Goal: Answer question/provide support: Share knowledge or assist other users

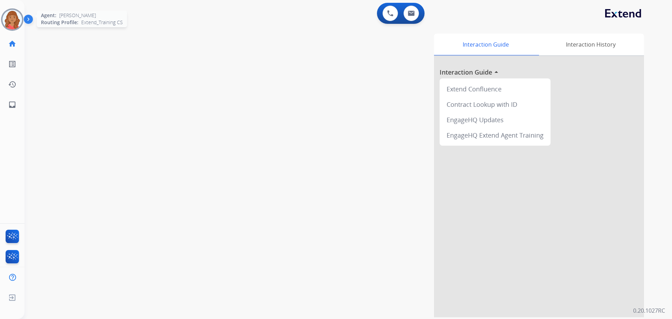
click at [9, 18] on img at bounding box center [12, 20] width 20 height 20
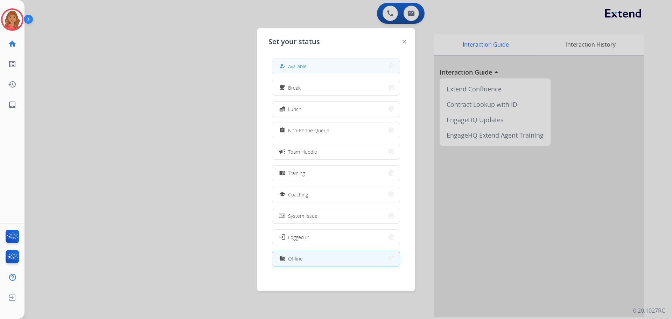
click at [320, 62] on button "how_to_reg Available" at bounding box center [335, 66] width 127 height 15
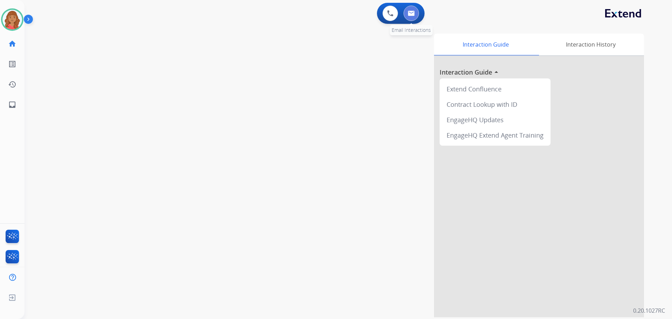
click at [411, 14] on img at bounding box center [411, 14] width 7 height 6
select select "**********"
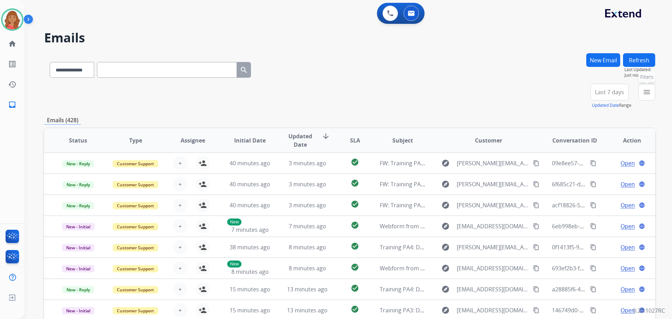
click at [642, 92] on button "menu Filters" at bounding box center [646, 92] width 17 height 17
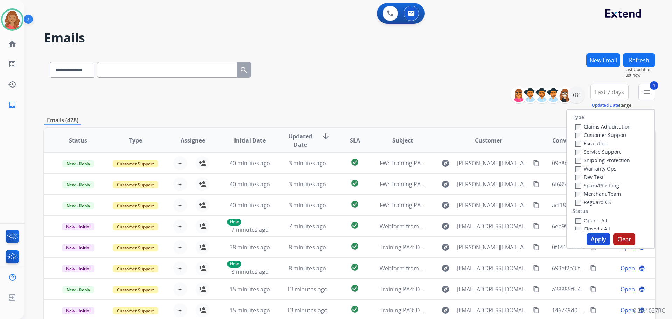
click at [589, 237] on button "Apply" at bounding box center [599, 239] width 24 height 13
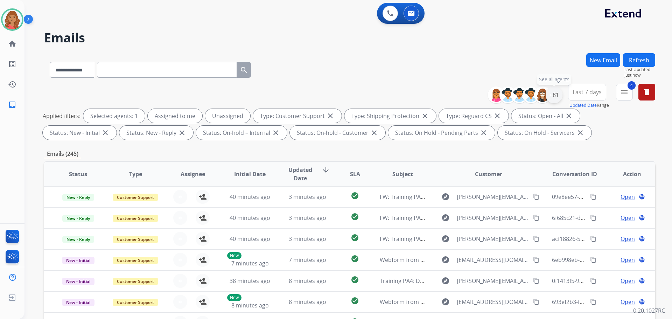
click at [553, 99] on div "+81" at bounding box center [554, 94] width 17 height 17
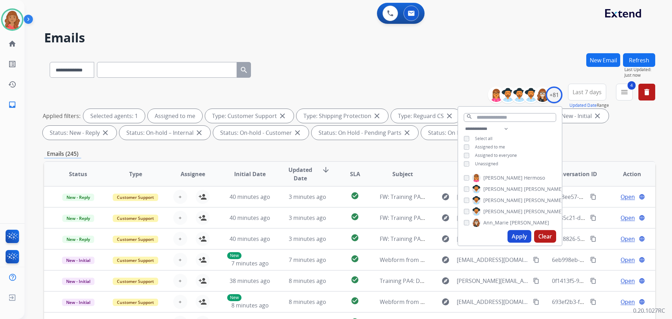
click at [517, 232] on button "Apply" at bounding box center [520, 236] width 24 height 13
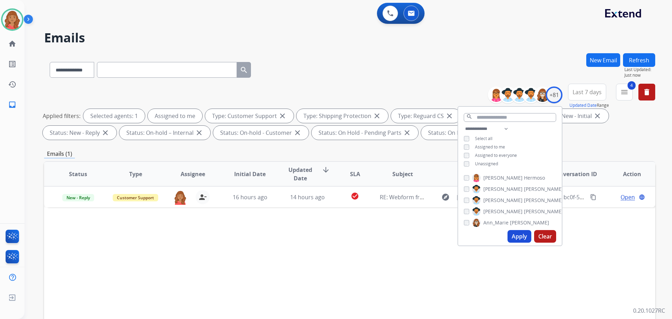
click at [219, 254] on div "Status Type Assignee Initial Date Updated Date arrow_downward SLA Subject Custo…" at bounding box center [349, 278] width 611 height 235
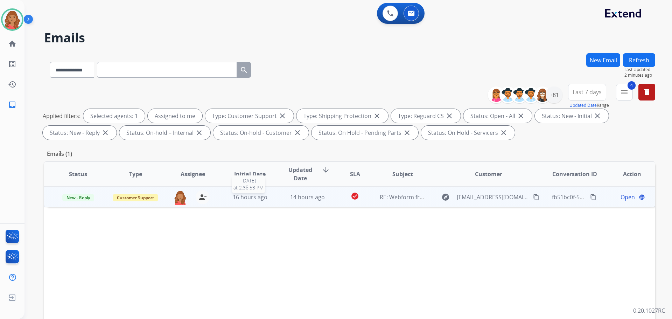
click at [255, 195] on span "16 hours ago" at bounding box center [250, 197] width 35 height 8
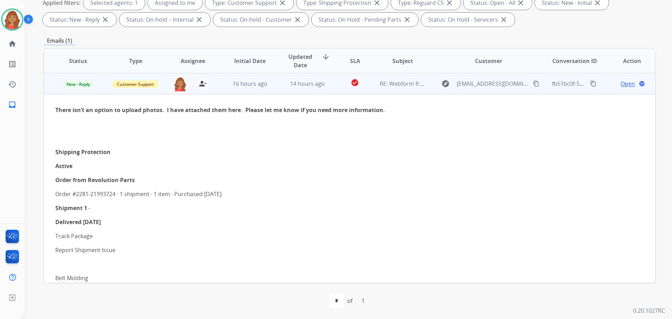
click at [626, 86] on span "Open" at bounding box center [628, 83] width 14 height 8
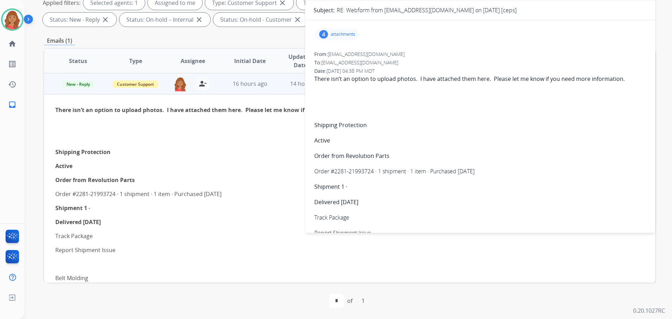
click at [341, 33] on p "attachments" at bounding box center [343, 35] width 25 height 6
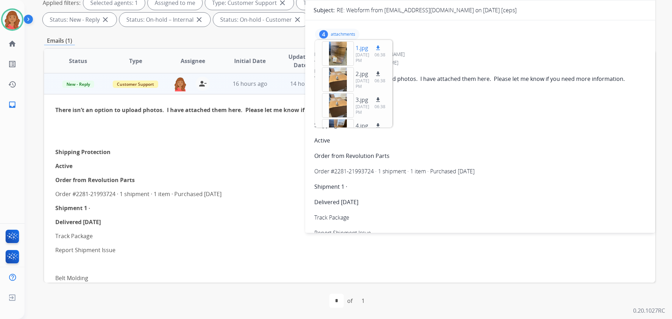
click at [342, 56] on div at bounding box center [338, 53] width 32 height 25
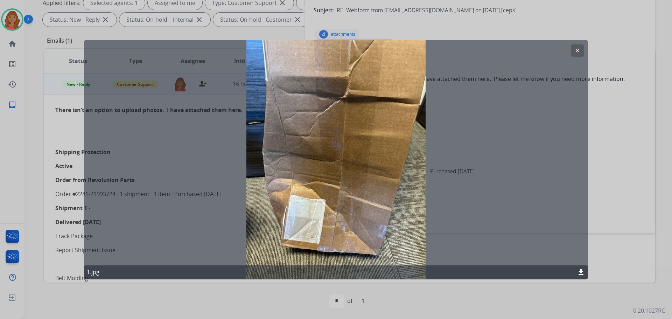
click at [576, 50] on mat-icon "clear" at bounding box center [577, 50] width 6 height 6
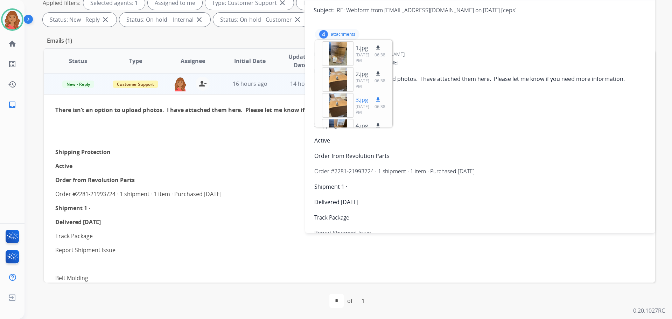
scroll to position [18, 0]
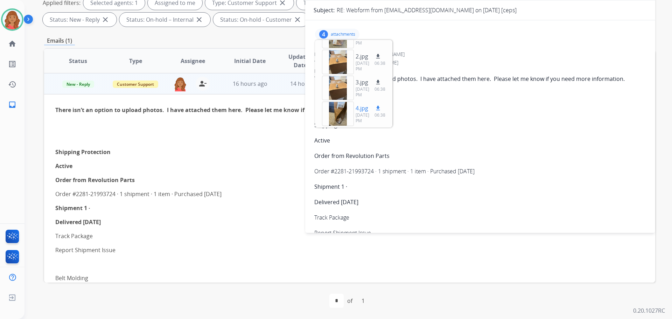
click at [337, 112] on div at bounding box center [338, 114] width 32 height 25
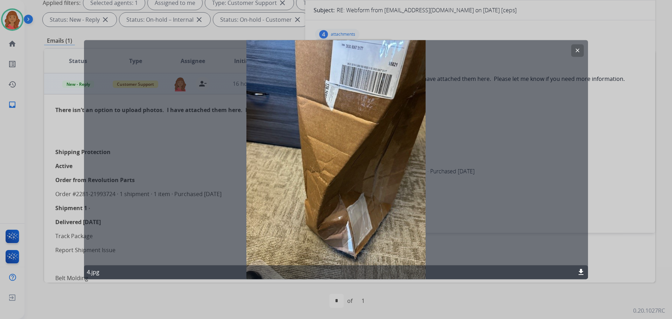
click at [575, 51] on mat-icon "clear" at bounding box center [577, 50] width 6 height 6
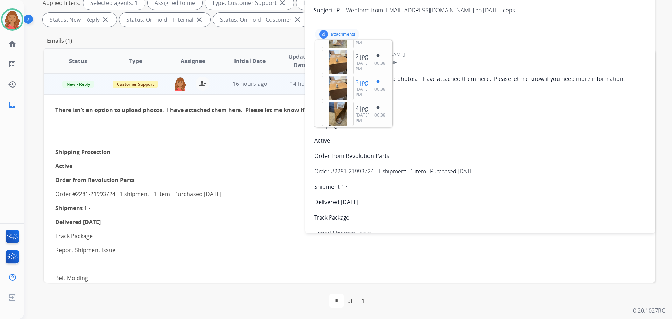
click at [334, 85] on div at bounding box center [338, 88] width 32 height 25
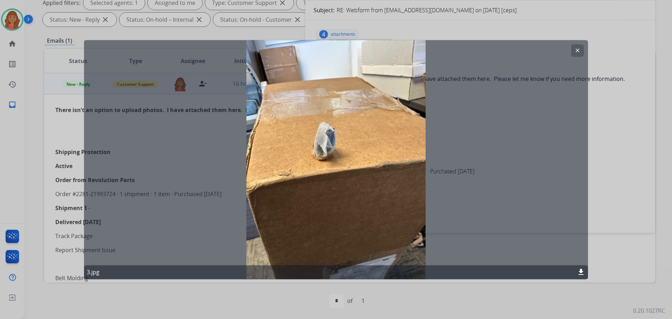
click at [576, 49] on mat-icon "clear" at bounding box center [577, 50] width 6 height 6
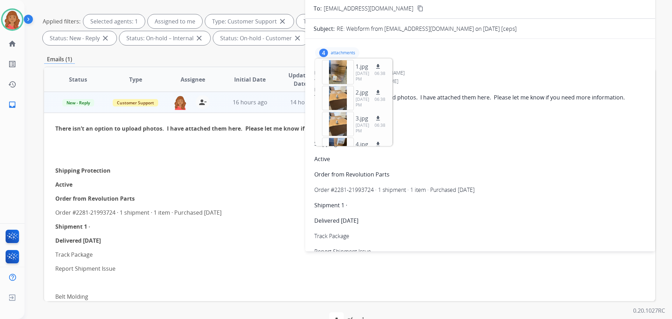
scroll to position [78, 0]
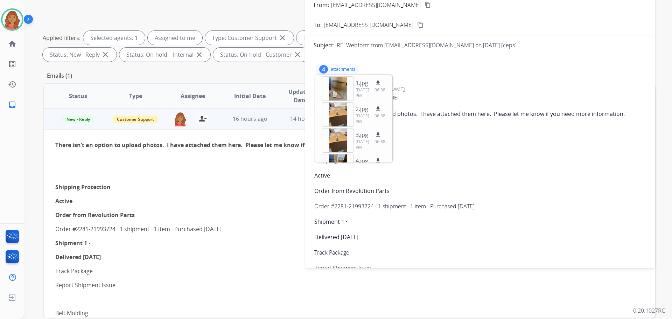
click at [433, 153] on div "There isn’t an option to upload photos. I have attached them here. Please let m…" at bounding box center [480, 226] width 332 height 233
click at [325, 68] on div "4" at bounding box center [323, 69] width 9 height 8
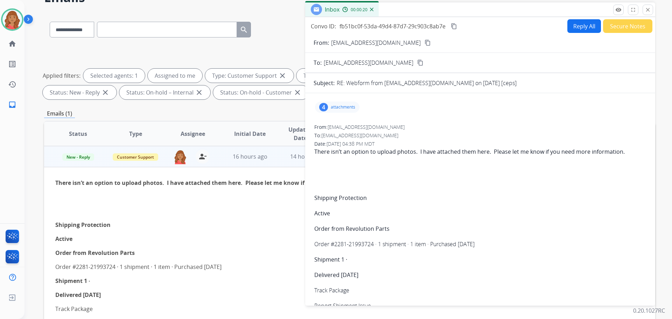
scroll to position [0, 0]
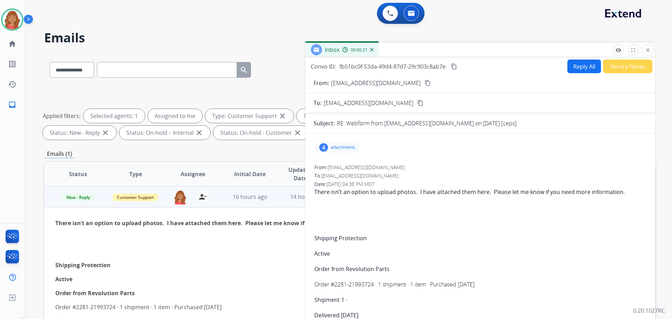
click at [580, 70] on button "Reply All" at bounding box center [584, 67] width 34 height 14
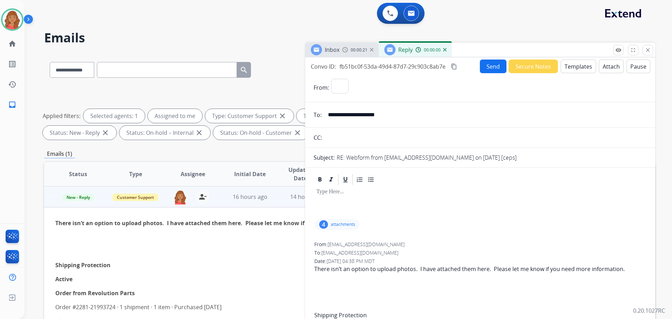
select select "**********"
click at [568, 67] on button "Templates" at bounding box center [578, 67] width 35 height 14
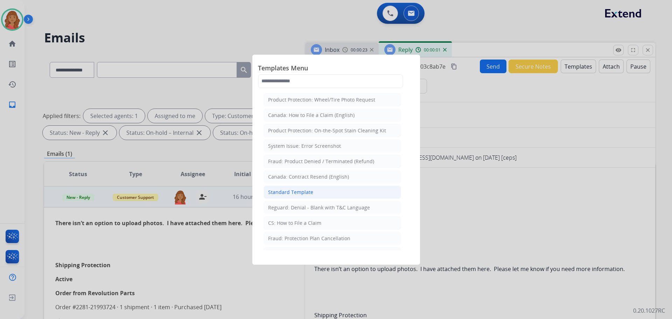
click at [309, 193] on div "Standard Template" at bounding box center [290, 192] width 45 height 7
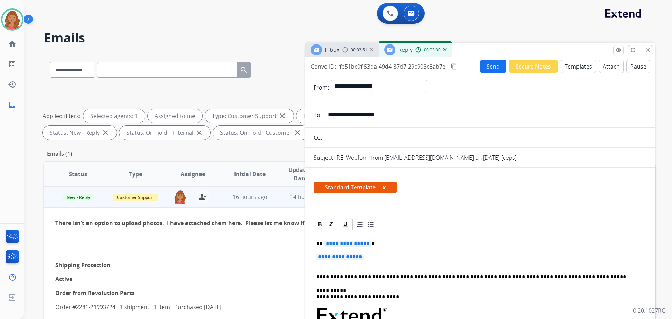
click at [366, 113] on input "**********" at bounding box center [485, 115] width 323 height 14
drag, startPoint x: 371, startPoint y: 253, endPoint x: 289, endPoint y: 236, distance: 84.0
click at [289, 236] on div "**********" at bounding box center [349, 242] width 611 height 379
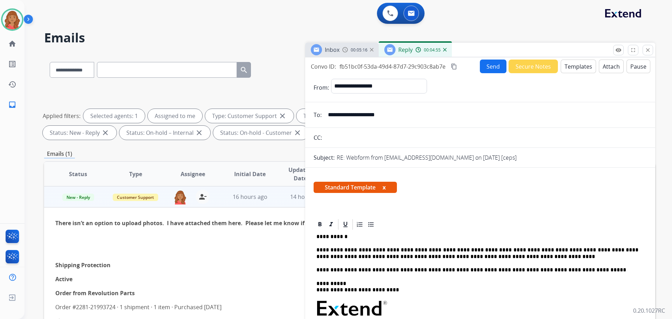
click at [455, 67] on mat-icon "content_copy" at bounding box center [454, 66] width 6 height 6
click at [487, 67] on button "Send" at bounding box center [493, 67] width 27 height 14
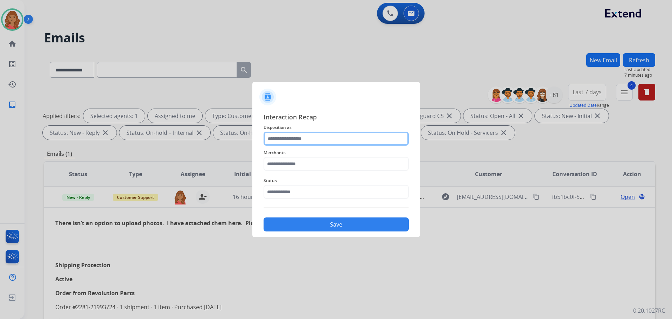
drag, startPoint x: 320, startPoint y: 138, endPoint x: 319, endPoint y: 143, distance: 5.8
click at [320, 138] on input "text" at bounding box center [336, 139] width 145 height 14
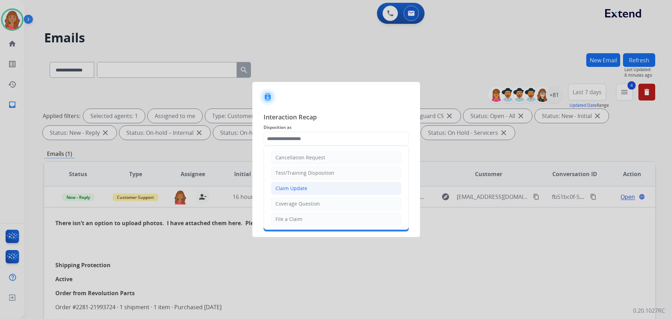
click at [287, 187] on div "Claim Update" at bounding box center [291, 188] width 32 height 7
type input "**********"
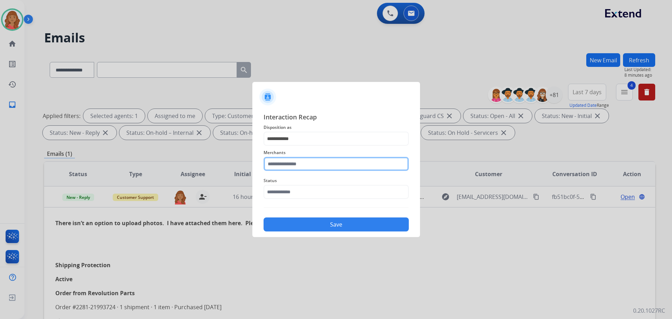
click at [291, 166] on input "text" at bounding box center [336, 164] width 145 height 14
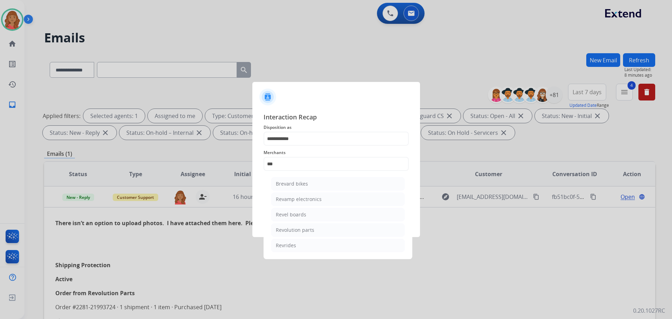
drag, startPoint x: 294, startPoint y: 230, endPoint x: 293, endPoint y: 216, distance: 13.7
click at [294, 229] on div "Revolution parts" at bounding box center [295, 229] width 39 height 7
type input "**********"
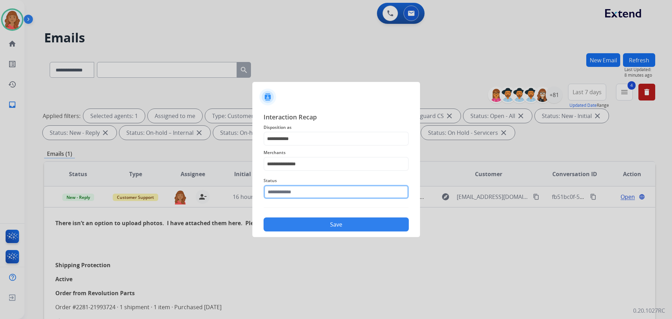
click at [291, 195] on input "text" at bounding box center [336, 192] width 145 height 14
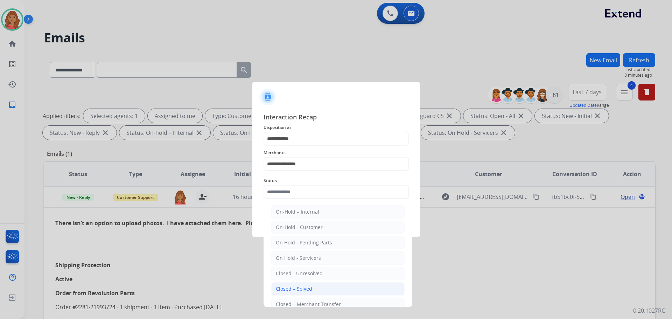
click at [298, 286] on div "Closed – Solved" at bounding box center [294, 288] width 36 height 7
type input "**********"
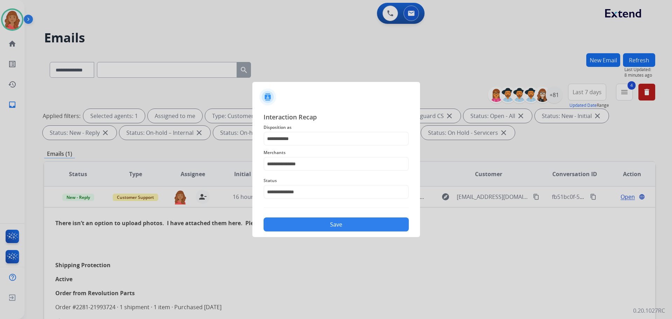
click at [301, 225] on button "Save" at bounding box center [336, 224] width 145 height 14
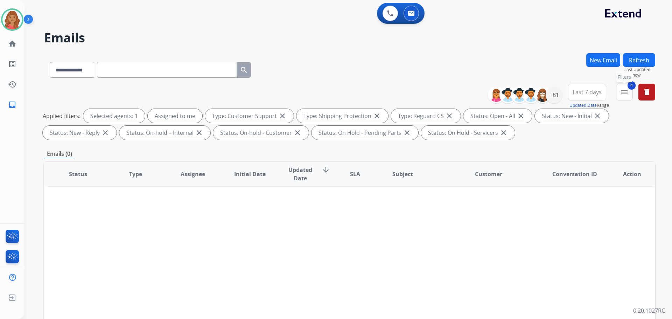
drag, startPoint x: 627, startPoint y: 93, endPoint x: 617, endPoint y: 100, distance: 11.7
click at [627, 93] on mat-icon "menu" at bounding box center [624, 92] width 8 height 8
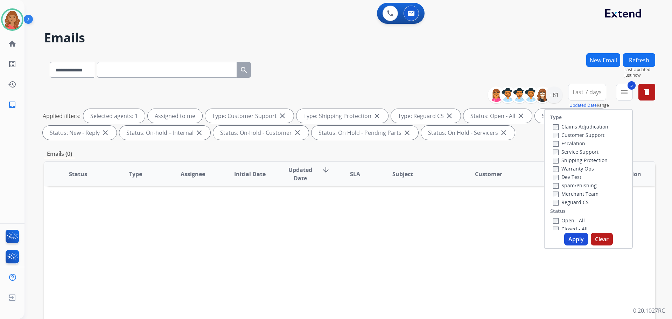
click at [568, 237] on button "Apply" at bounding box center [576, 239] width 24 height 13
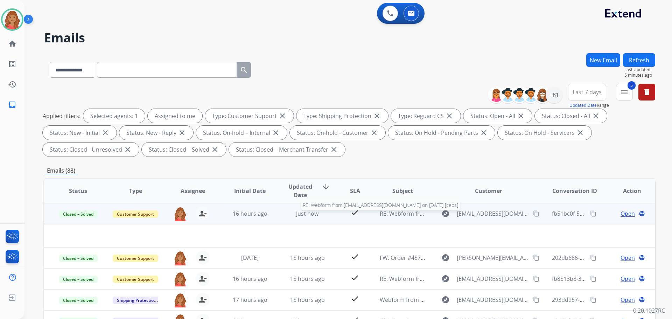
click at [400, 217] on span "RE: Webform from [EMAIL_ADDRESS][DOMAIN_NAME] on [DATE] [ceps]" at bounding box center [472, 214] width 185 height 8
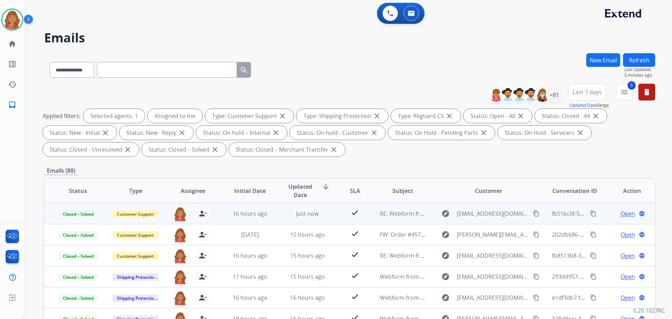
click at [624, 216] on span "Open" at bounding box center [628, 213] width 14 height 8
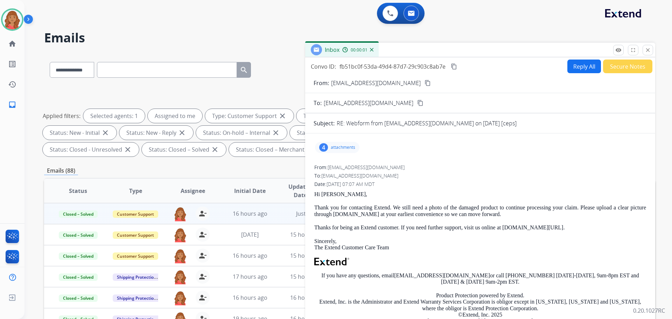
click at [330, 144] on div "4 attachments" at bounding box center [337, 147] width 44 height 11
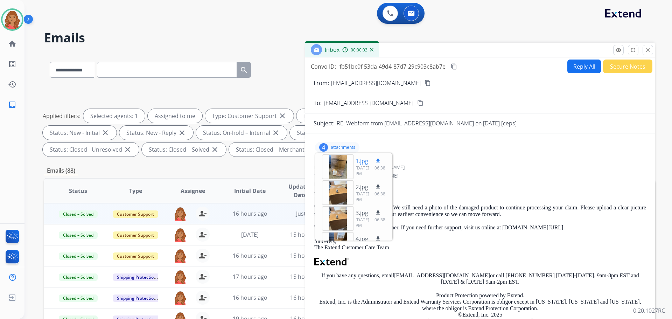
click at [375, 162] on mat-icon "download" at bounding box center [378, 161] width 6 height 6
click at [649, 50] on mat-icon "close" at bounding box center [648, 50] width 6 height 6
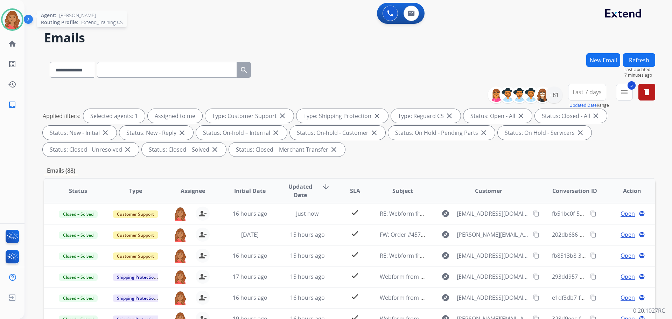
click at [10, 30] on div at bounding box center [12, 19] width 22 height 22
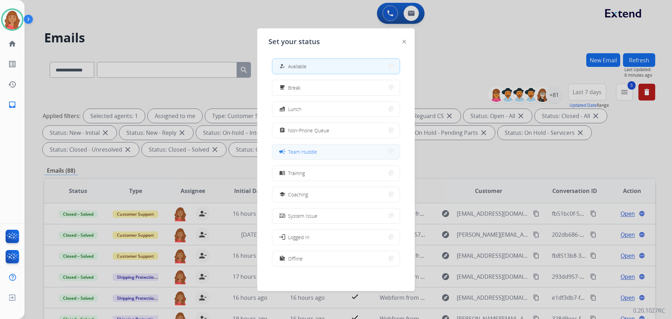
click at [287, 150] on div "campaign" at bounding box center [283, 151] width 10 height 8
